Goal: Transaction & Acquisition: Download file/media

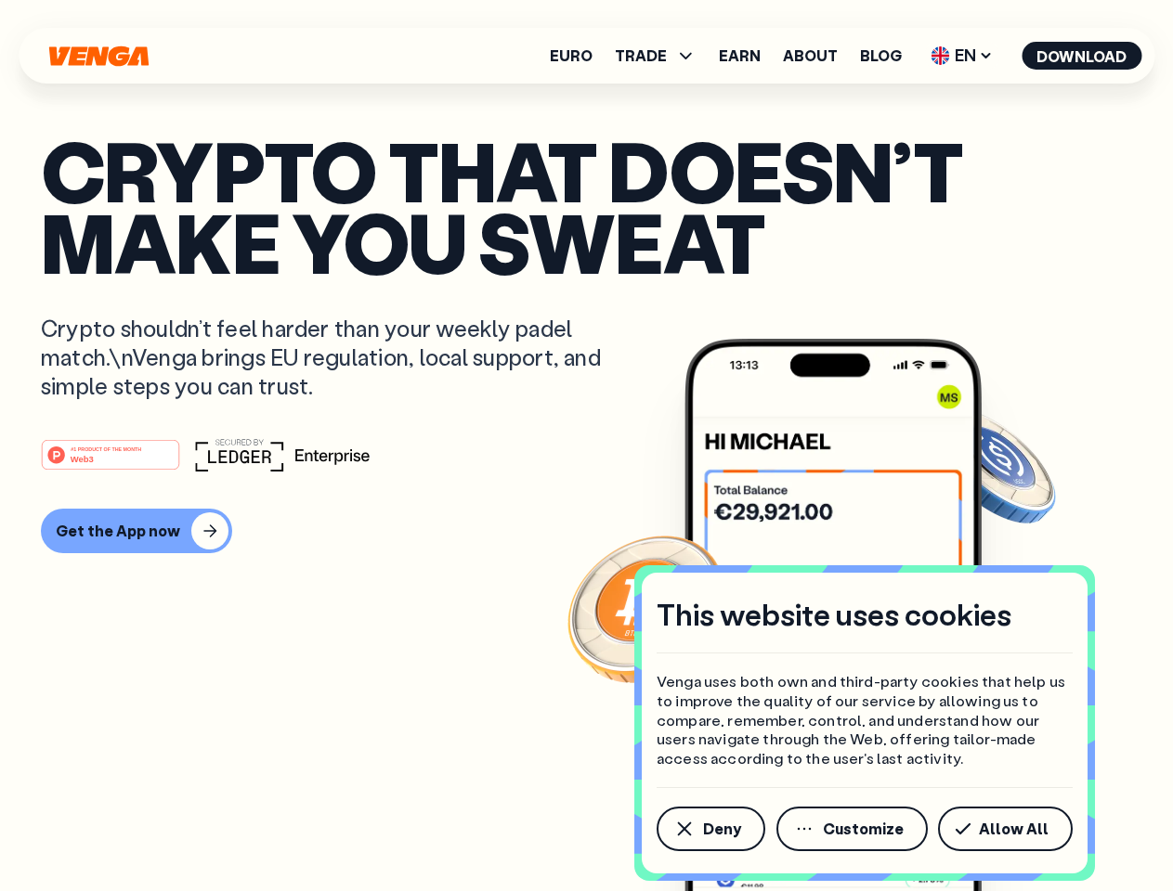
click at [586, 446] on div "#1 PRODUCT OF THE MONTH Web3" at bounding box center [586, 454] width 1091 height 33
click at [709, 829] on span "Deny" at bounding box center [722, 829] width 38 height 15
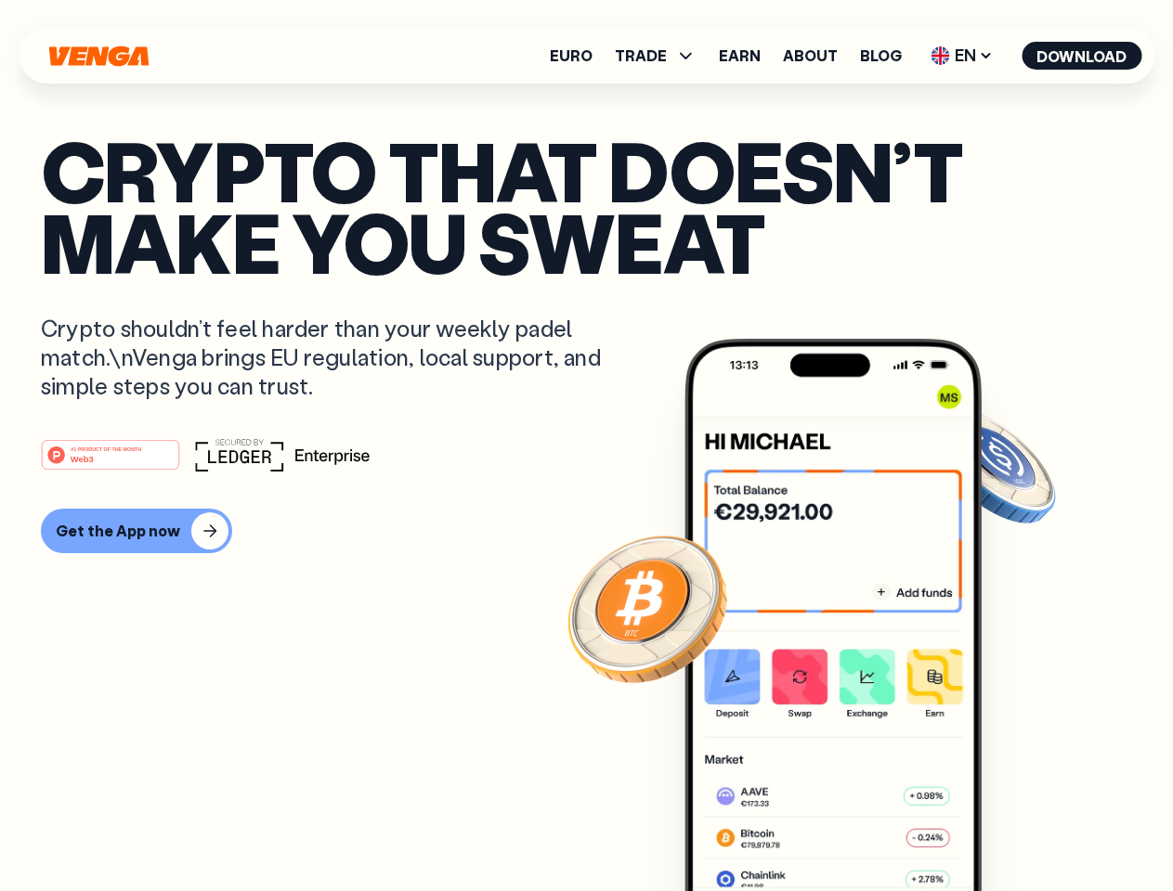
click at [853, 829] on img at bounding box center [832, 650] width 297 height 622
click at [1008, 829] on article "Crypto that doesn’t make you sweat Crypto shouldn’t feel harder than your weekl…" at bounding box center [586, 483] width 1091 height 696
click at [661, 56] on span "TRADE" at bounding box center [641, 55] width 52 height 15
click at [962, 56] on span "EN" at bounding box center [961, 56] width 75 height 30
click at [1082, 56] on button "Download" at bounding box center [1081, 56] width 120 height 28
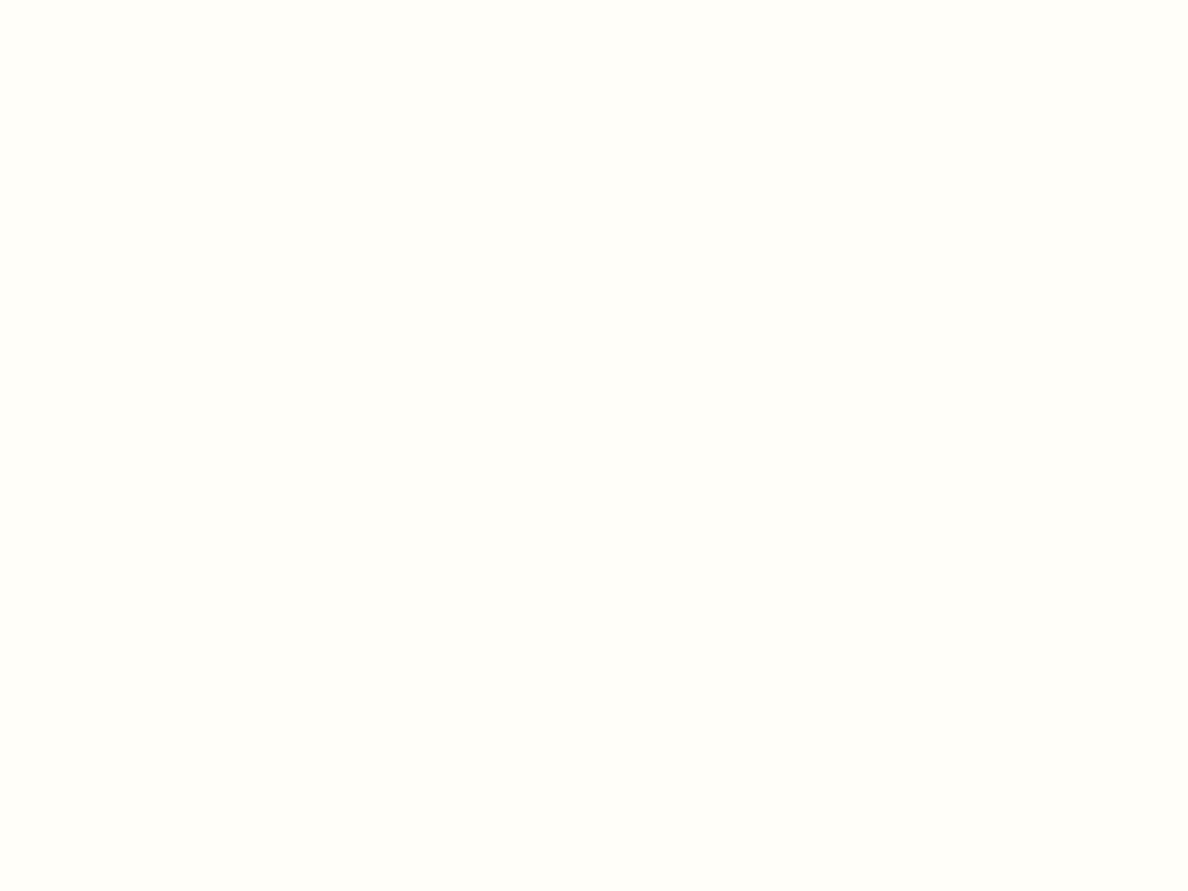
click at [134, 0] on html "This website uses cookies Venga uses both own and third-party cookies that help…" at bounding box center [594, 0] width 1188 height 0
click at [113, 0] on html "This website uses cookies Venga uses both own and third-party cookies that help…" at bounding box center [594, 0] width 1188 height 0
